Goal: Information Seeking & Learning: Learn about a topic

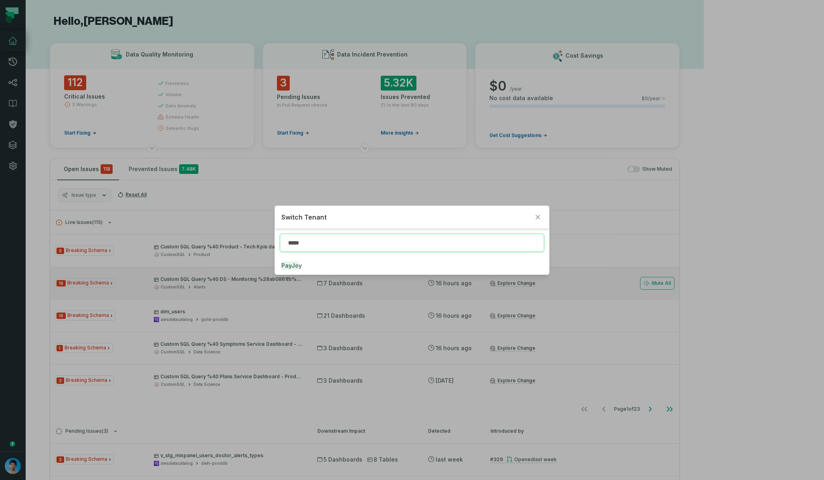
type input "*****"
click button "PayJo y" at bounding box center [412, 266] width 274 height 18
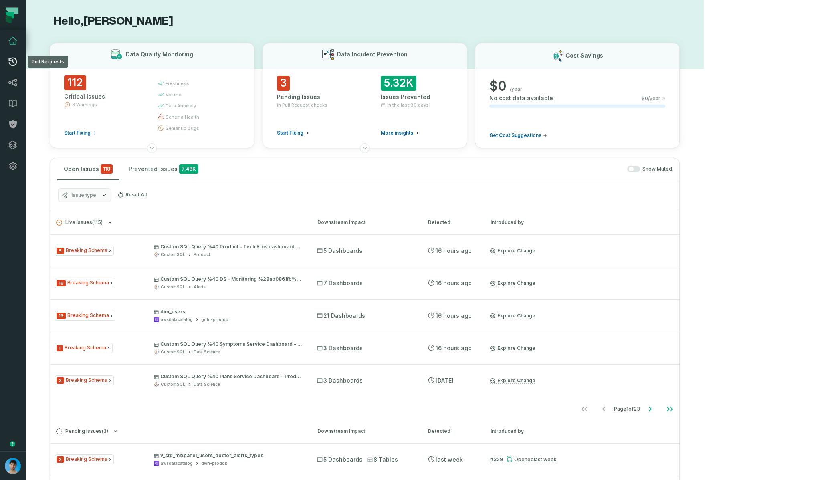
click at [14, 61] on icon at bounding box center [13, 62] width 10 height 10
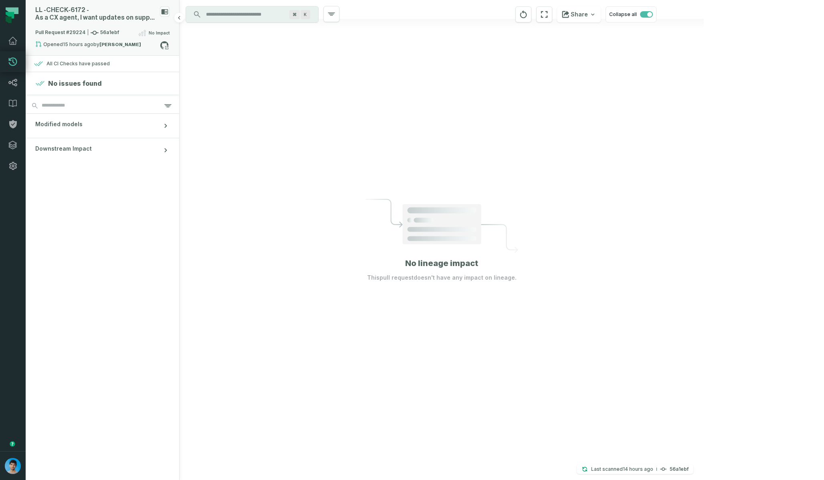
click at [67, 27] on div "LL - CHECK- 6172 - As a CX agent, I want updates on support tickets created for…" at bounding box center [102, 17] width 134 height 22
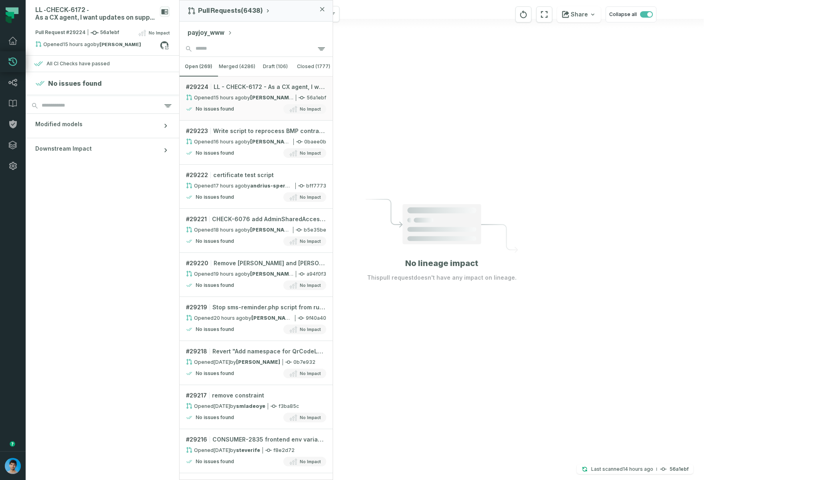
click at [228, 35] on icon "button" at bounding box center [230, 33] width 5 height 6
click at [208, 116] on span "PayJoy" at bounding box center [215, 116] width 26 height 5
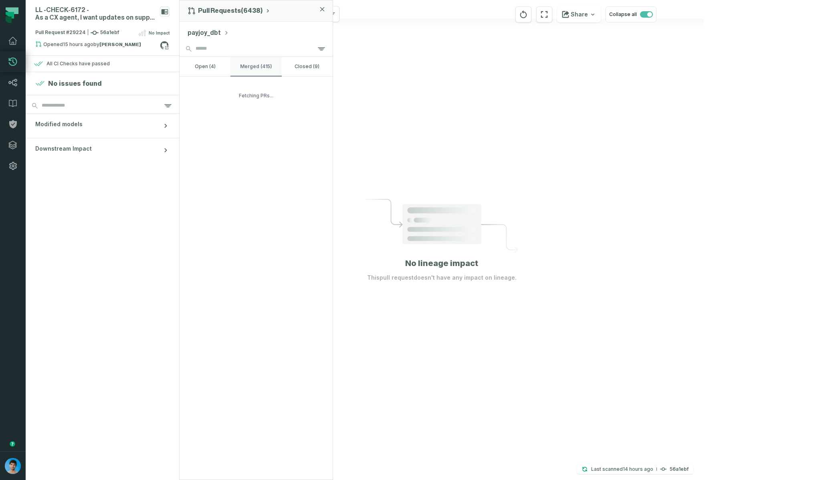
click at [247, 66] on button "merged (415)" at bounding box center [255, 66] width 51 height 19
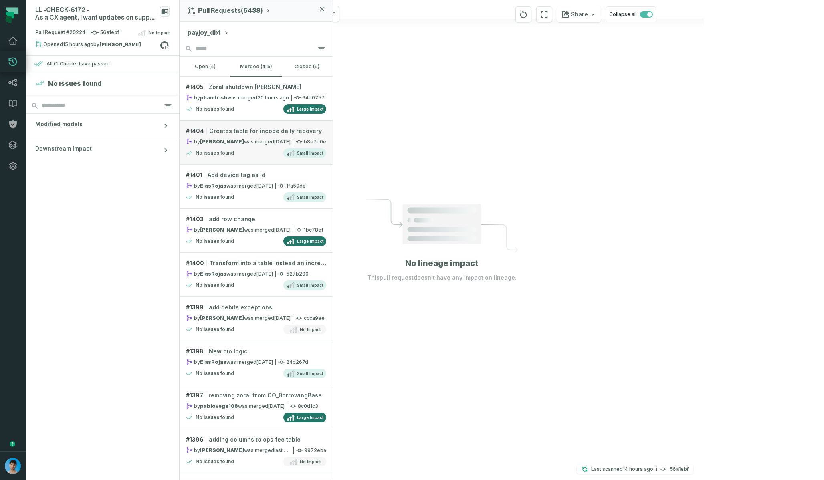
click at [252, 146] on link "# 1404 Creates table for incode daily recovery by [PERSON_NAME] was merged [DAT…" at bounding box center [256, 143] width 153 height 44
